Goal: Find specific page/section: Find specific page/section

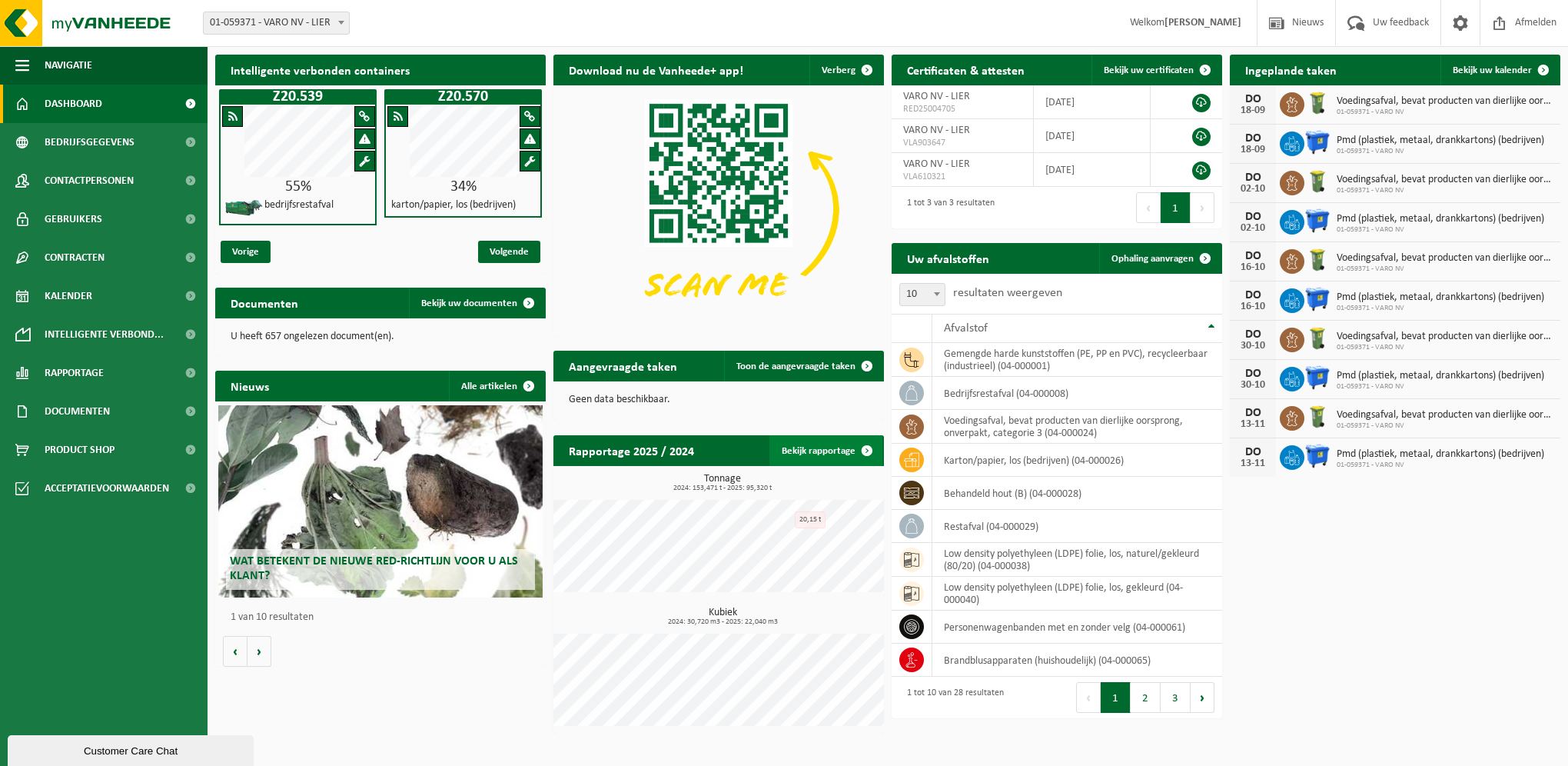
click at [822, 452] on link "Bekijk rapportage" at bounding box center [826, 450] width 113 height 31
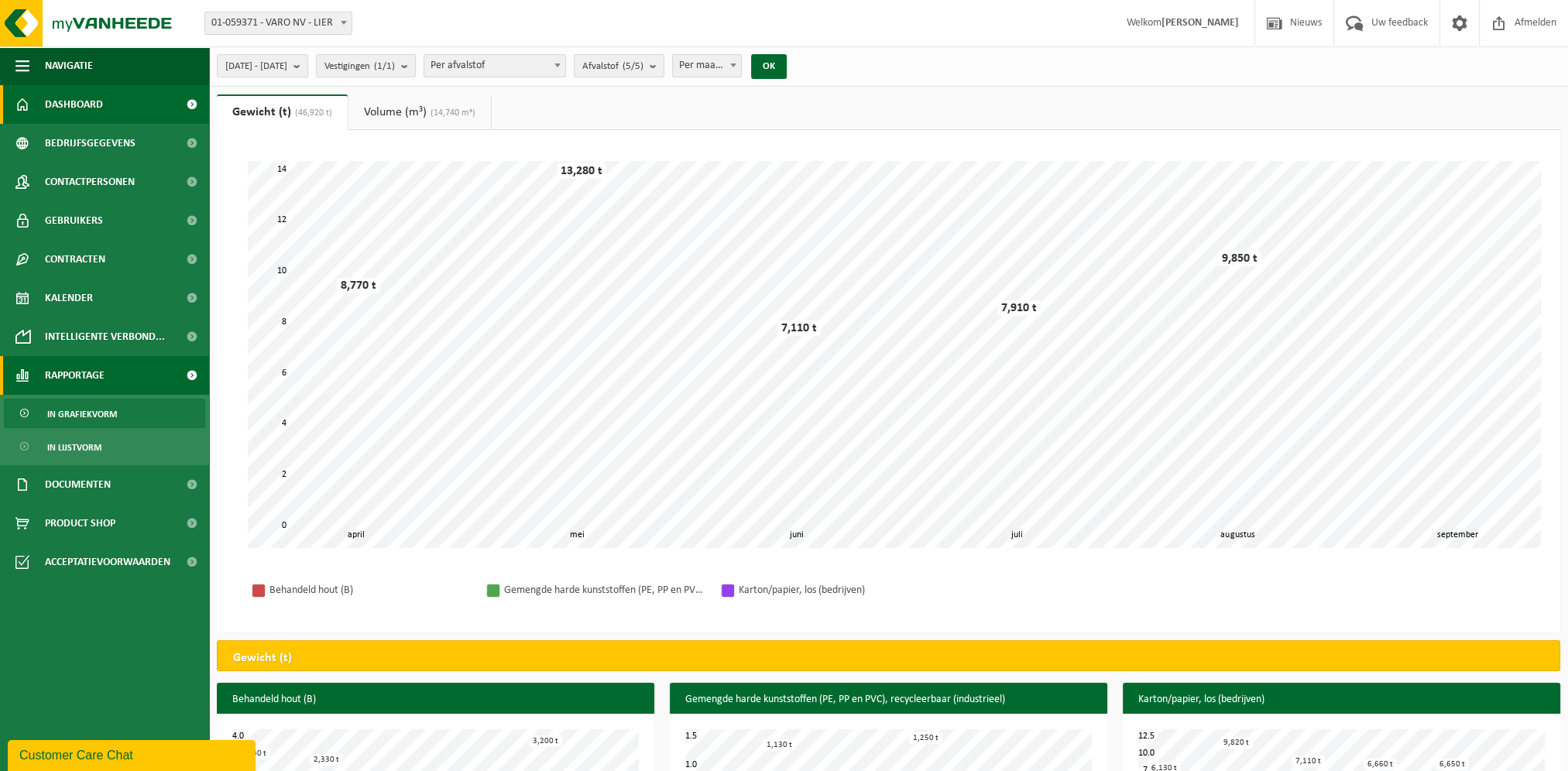
click at [131, 107] on link "Dashboard" at bounding box center [105, 105] width 209 height 38
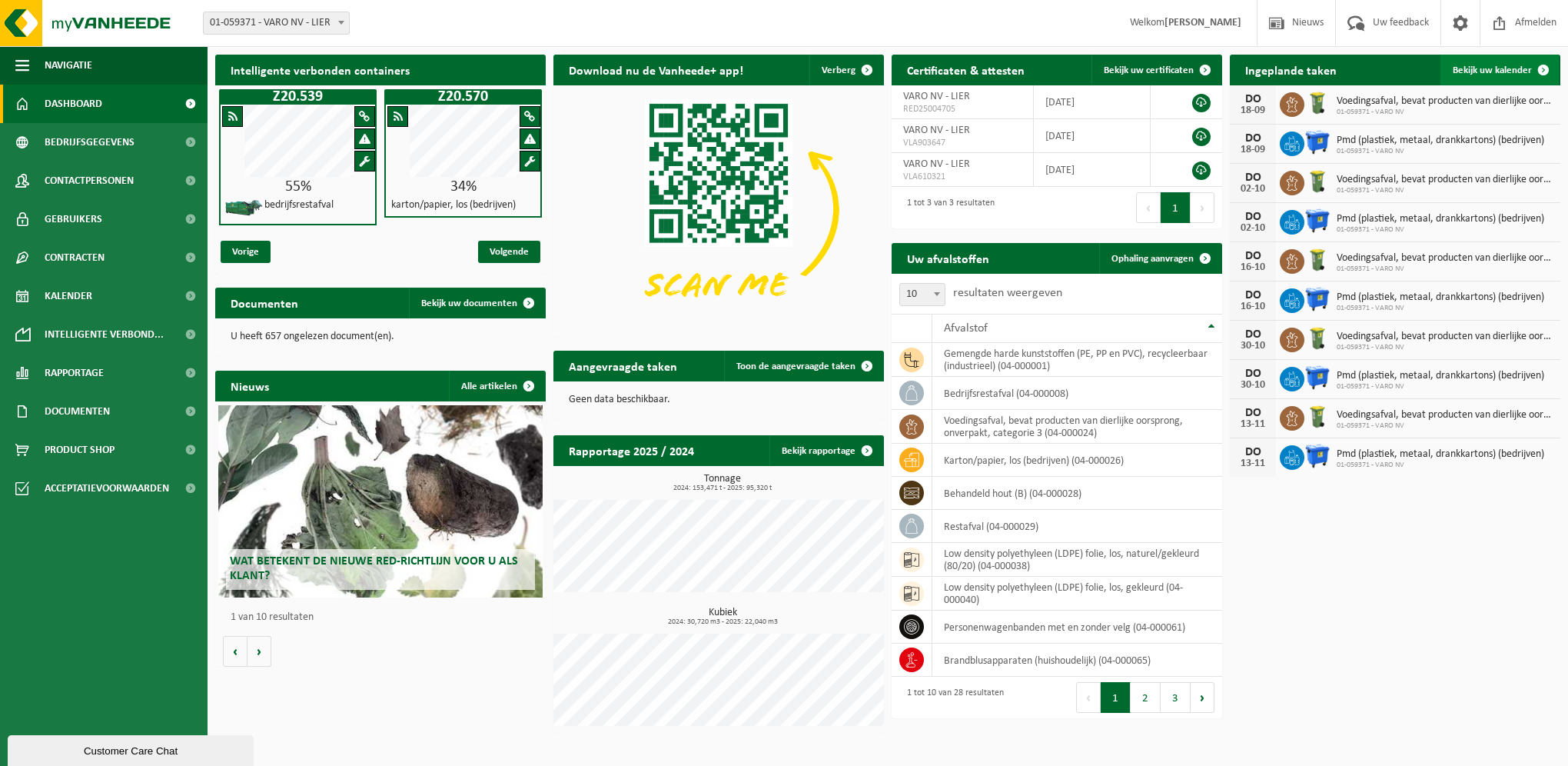
click at [1516, 73] on span "Bekijk uw kalender" at bounding box center [1492, 71] width 79 height 10
